Goal: Information Seeking & Learning: Learn about a topic

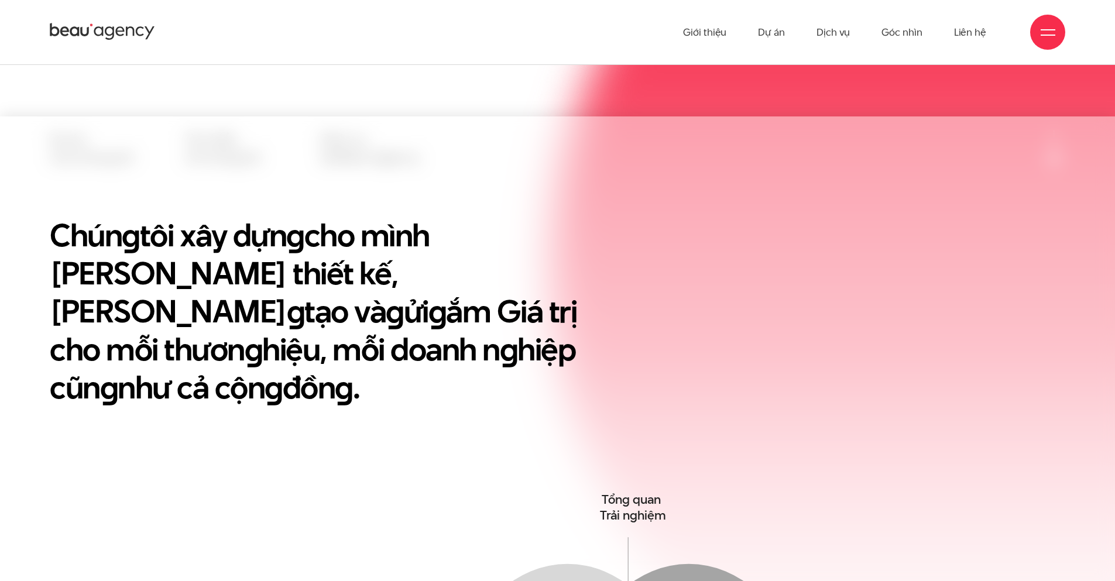
scroll to position [293, 0]
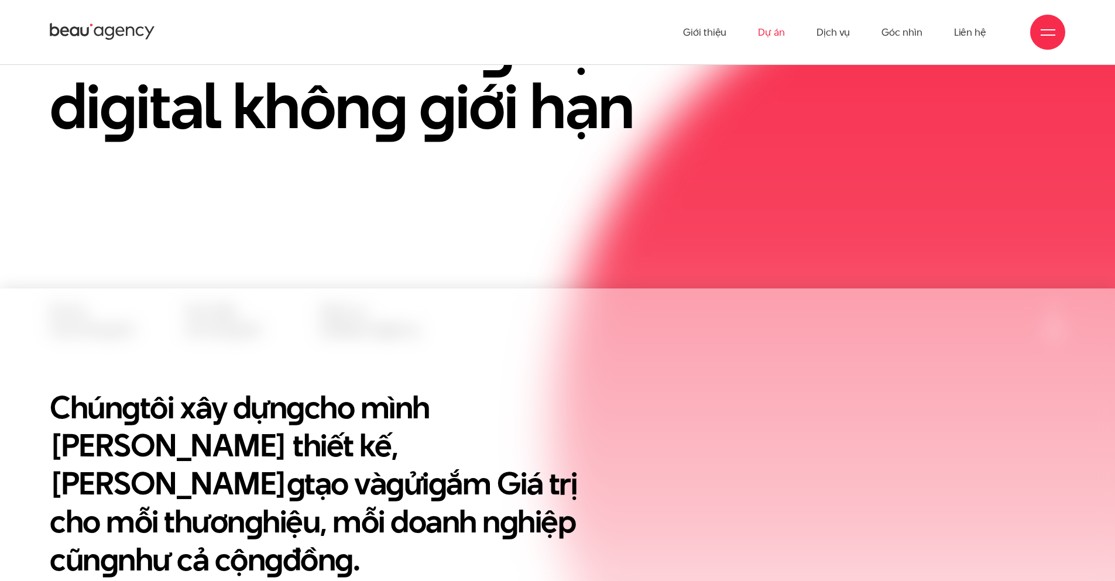
click at [765, 38] on link "Dự án" at bounding box center [771, 32] width 27 height 64
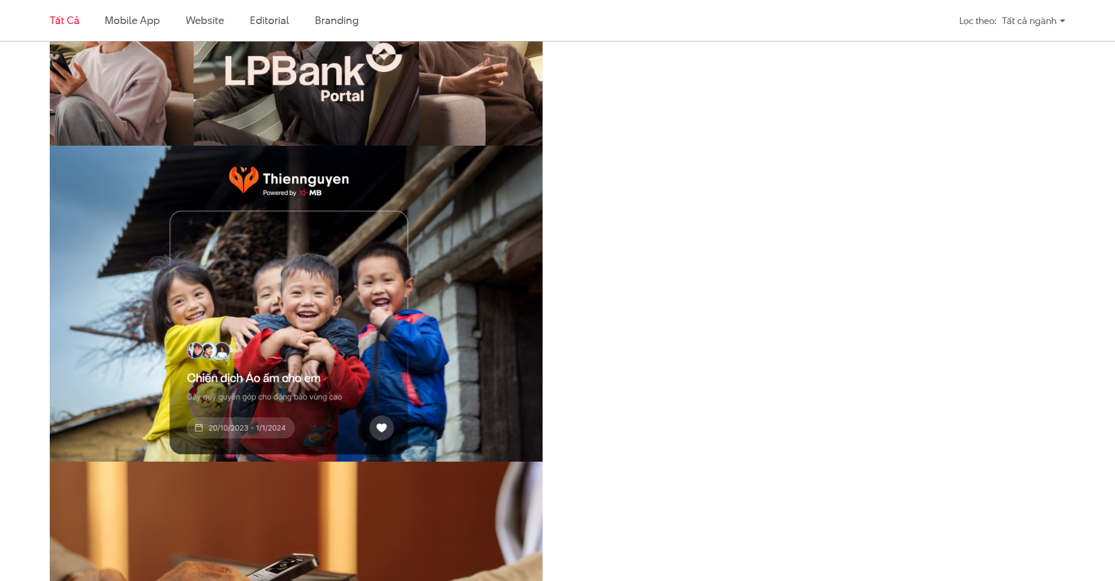
scroll to position [421, 0]
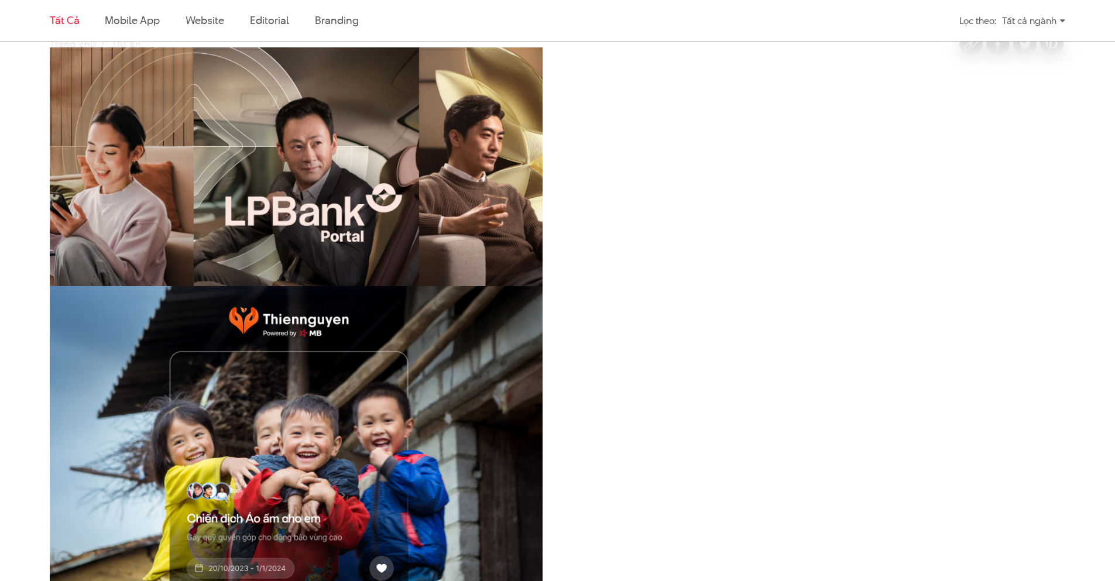
click at [414, 214] on img at bounding box center [296, 212] width 542 height 363
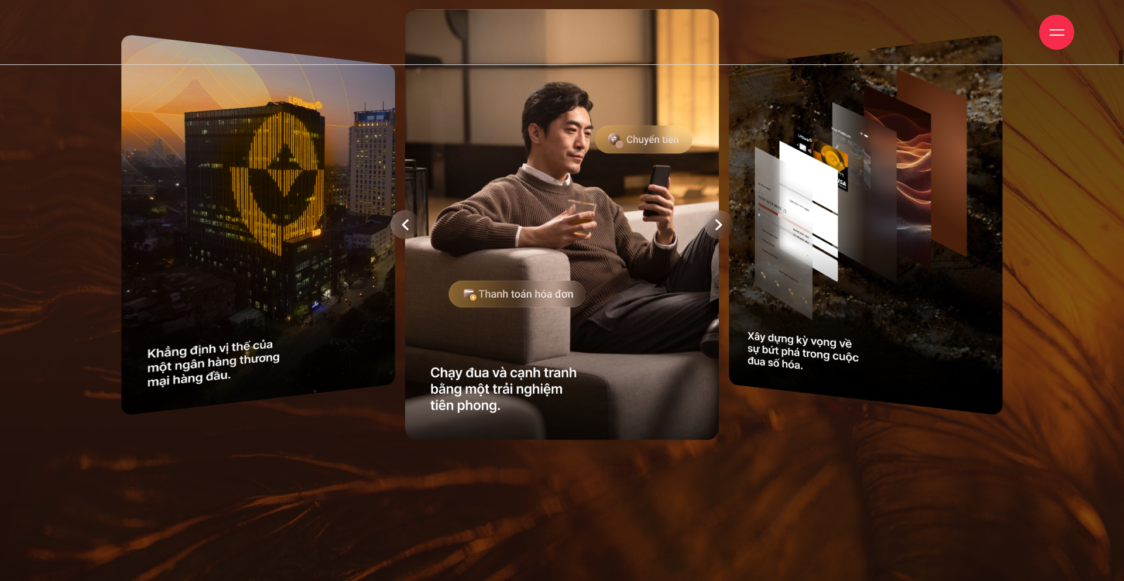
click at [840, 201] on div at bounding box center [562, 225] width 977 height 443
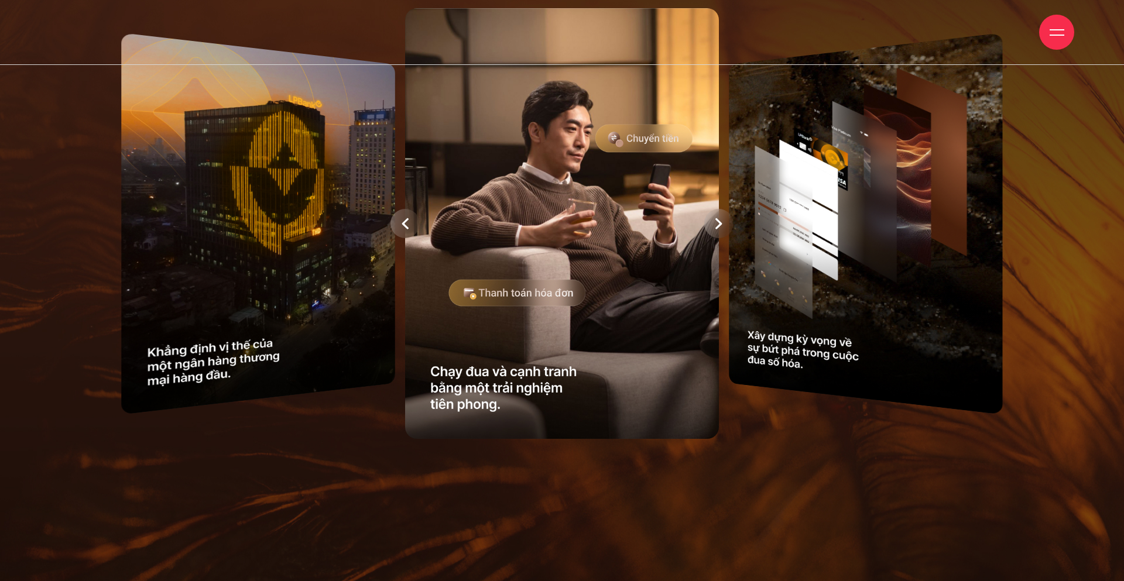
click at [843, 226] on div at bounding box center [562, 223] width 977 height 443
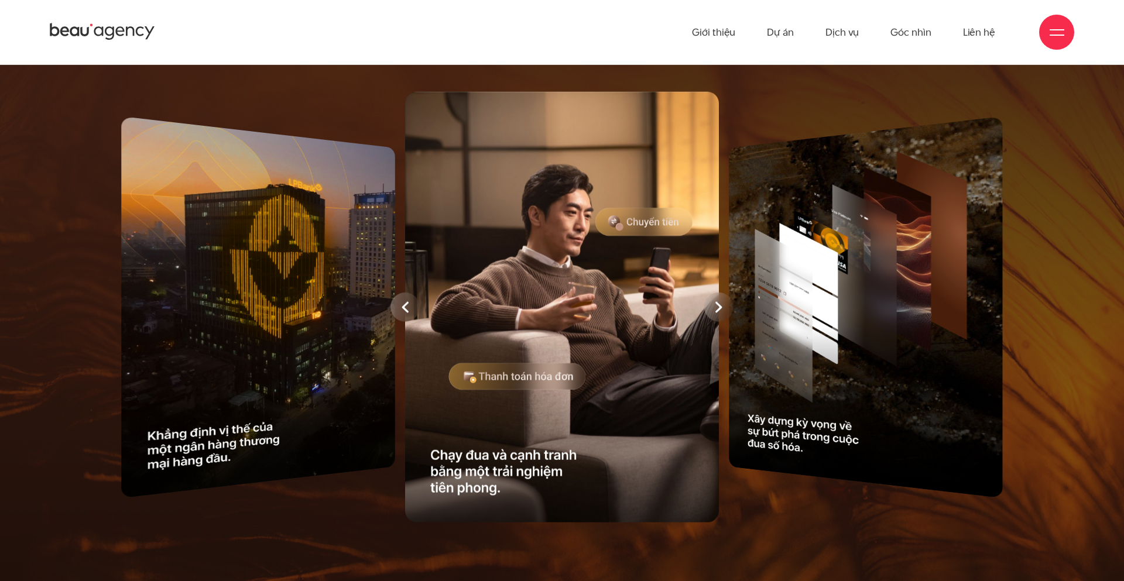
click at [917, 241] on div at bounding box center [562, 306] width 977 height 443
click at [405, 304] on icon at bounding box center [404, 308] width 7 height 12
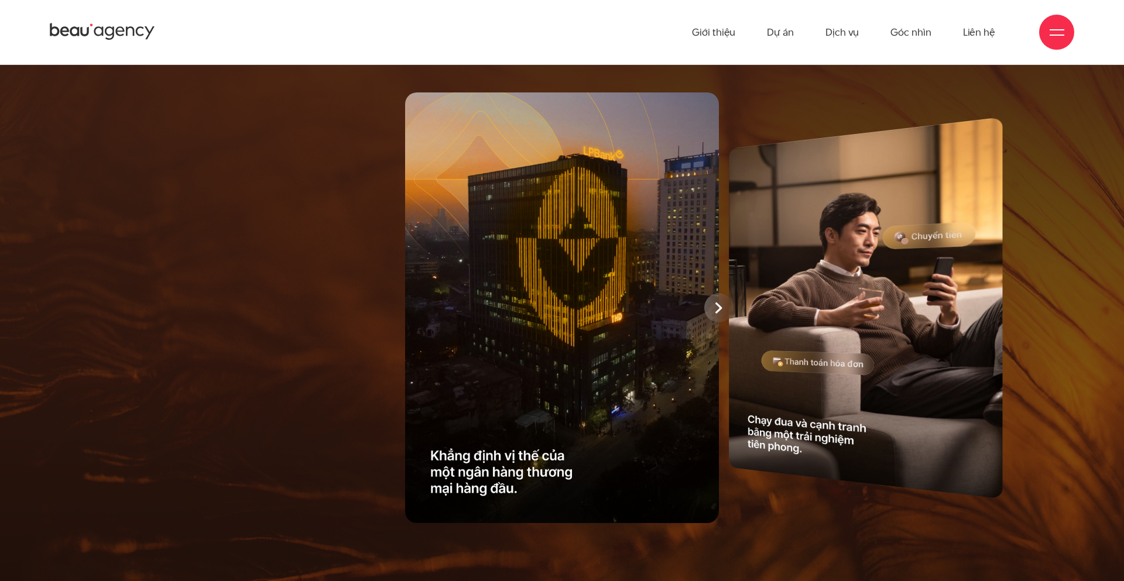
click at [715, 304] on icon at bounding box center [718, 308] width 7 height 12
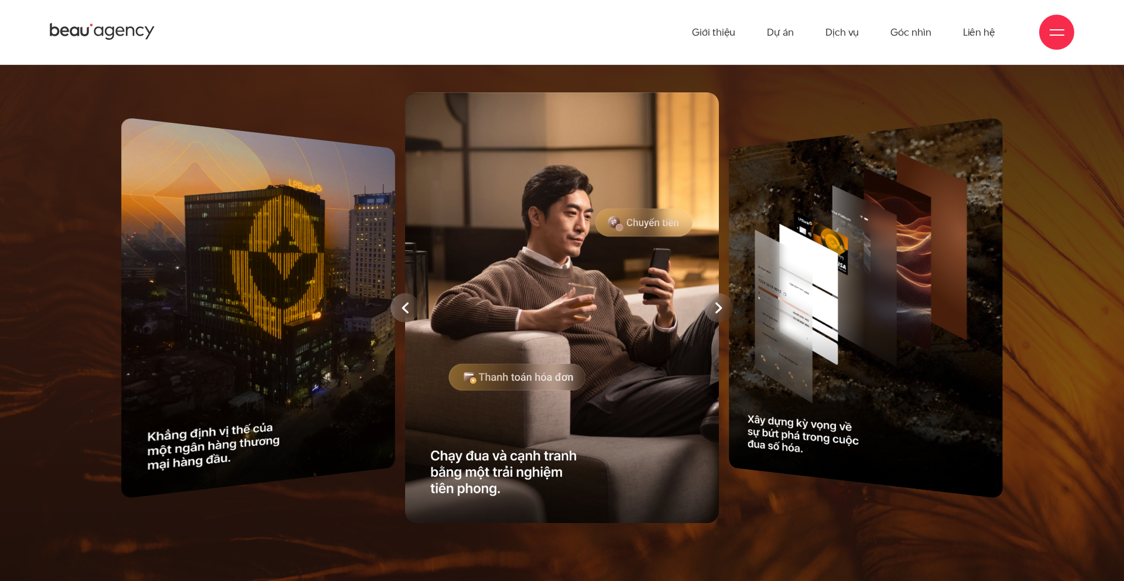
click at [400, 311] on div at bounding box center [404, 307] width 29 height 29
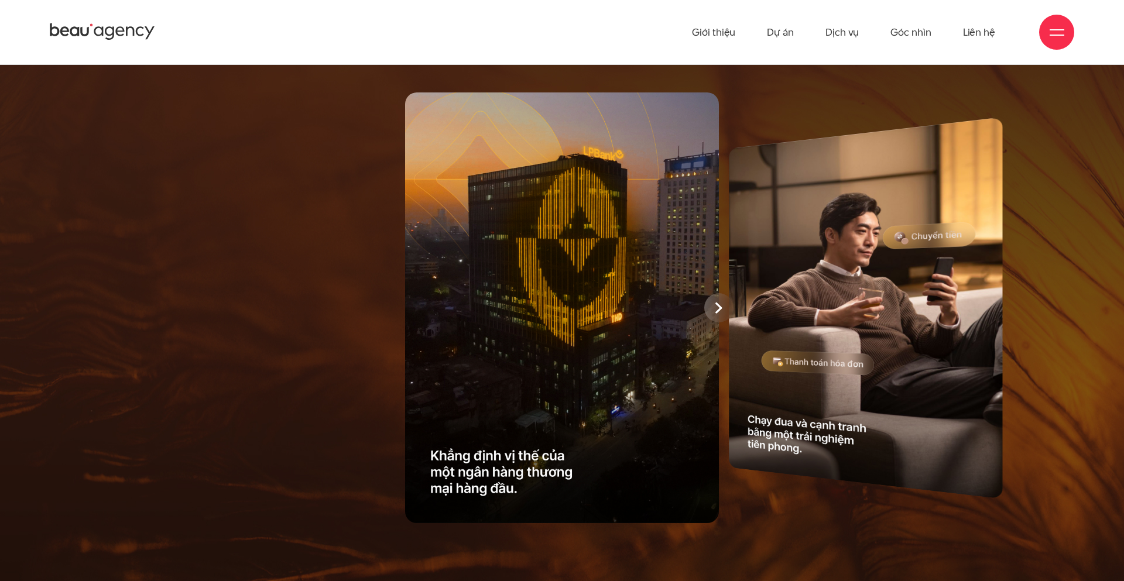
click at [713, 301] on div at bounding box center [718, 307] width 29 height 29
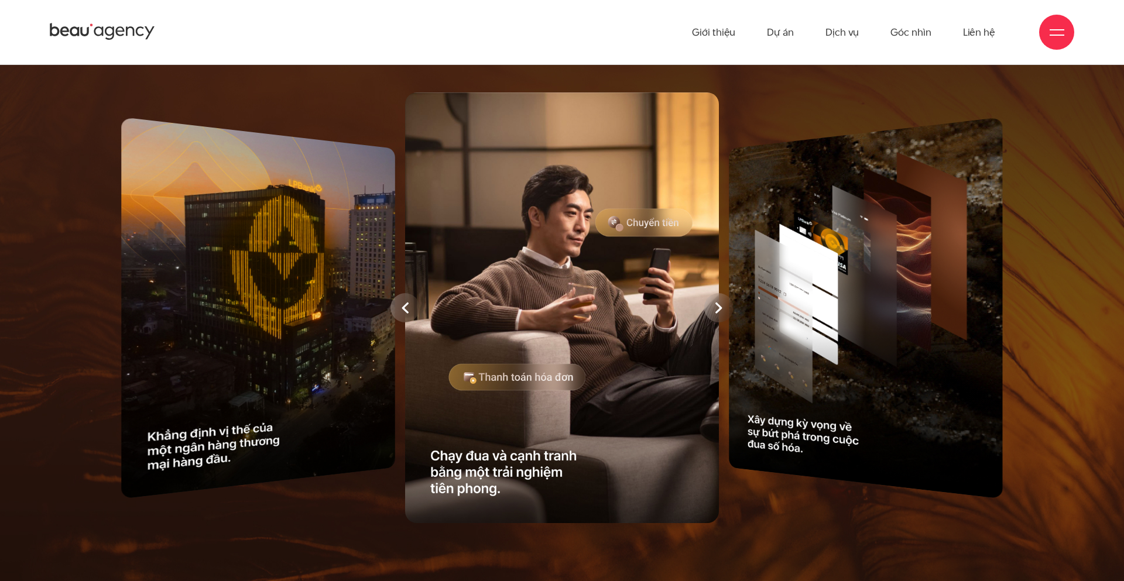
click at [411, 309] on div at bounding box center [404, 307] width 29 height 29
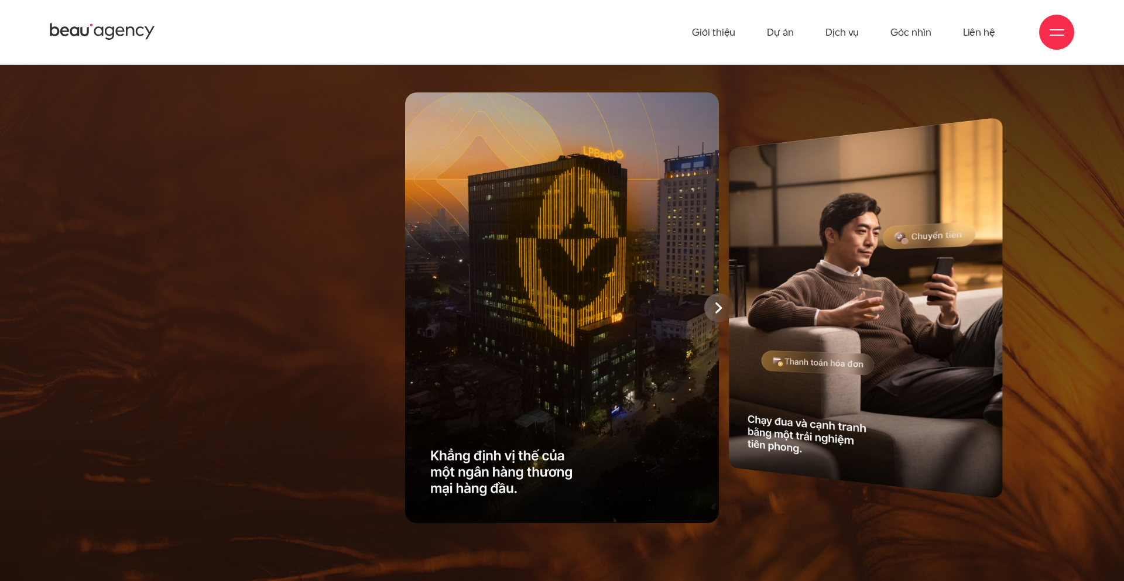
click at [720, 310] on icon at bounding box center [718, 308] width 6 height 11
